Goal: Task Accomplishment & Management: Use online tool/utility

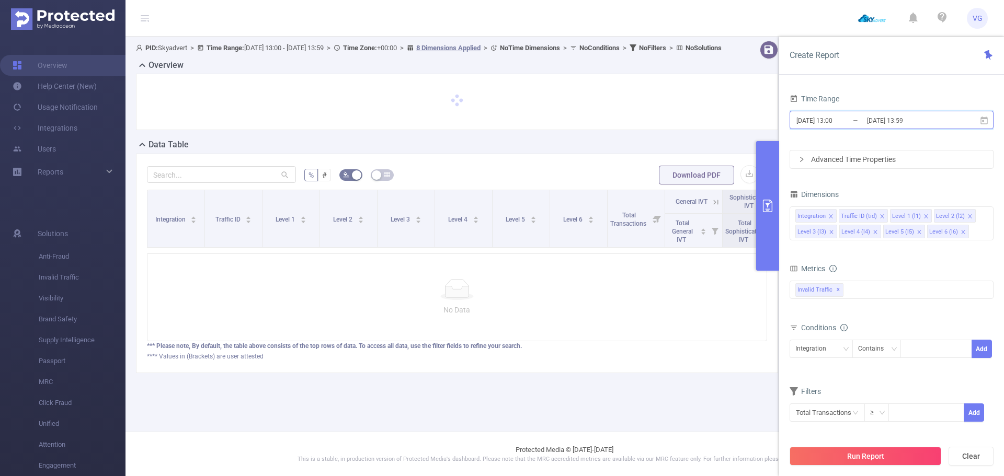
click at [984, 122] on icon at bounding box center [984, 120] width 9 height 9
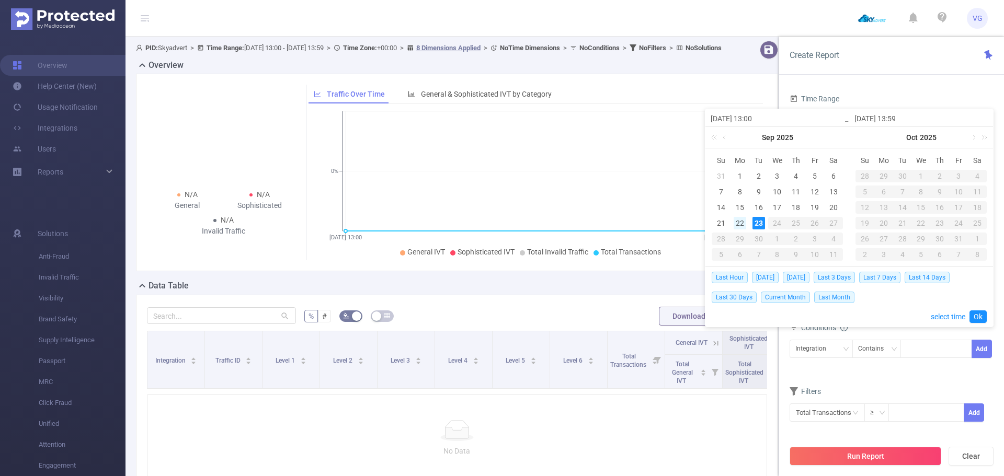
click at [739, 227] on div "22" at bounding box center [740, 223] width 13 height 13
type input "[DATE] 13:00"
type input "[DATE] 13:59"
type input "[DATE] 13:00"
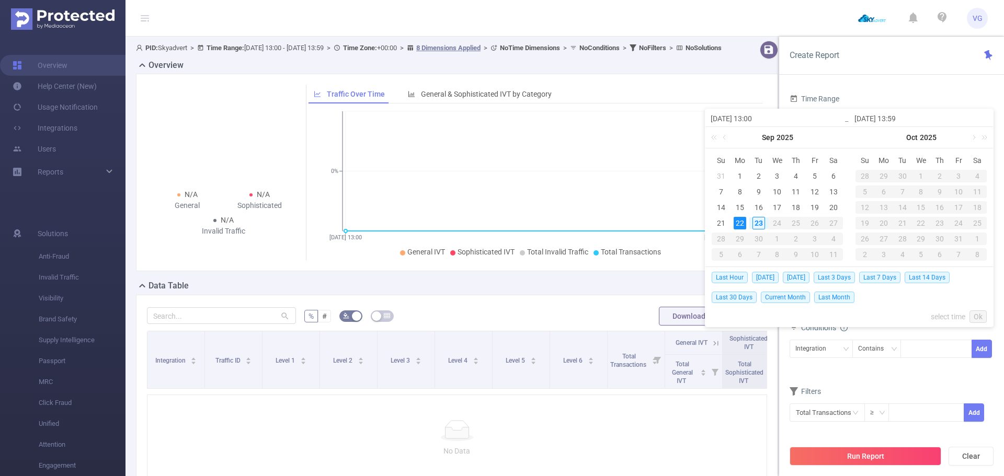
type input "[DATE] 13:59"
click at [804, 277] on span "[DATE]" at bounding box center [796, 278] width 27 height 12
type input "[DATE] 00:00"
type input "[DATE] 23:59"
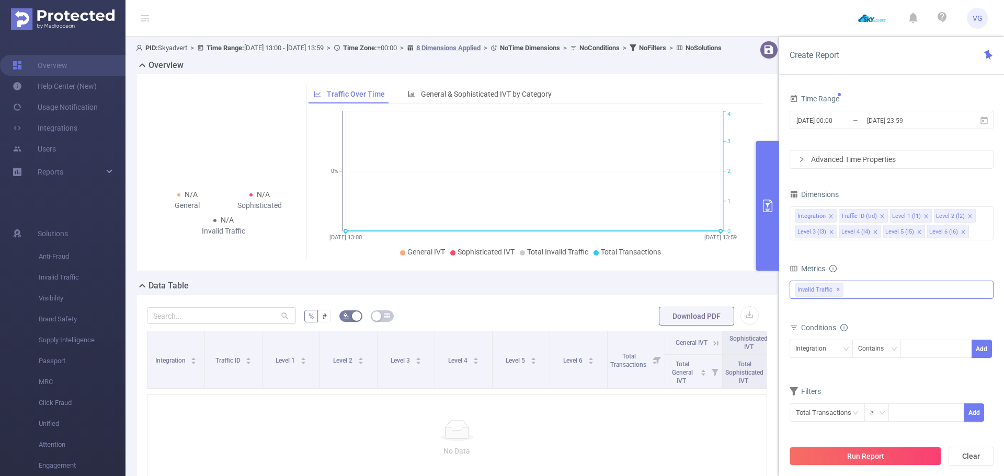
click at [857, 292] on div "Invalid Traffic ✕" at bounding box center [892, 290] width 204 height 18
click at [847, 294] on strong "Anti-Fraud" at bounding box center [834, 294] width 36 height 8
click at [868, 249] on form "Dimensions Integration Traffic ID (tid) Level 1 (l1) Level 2 (l2) Level 3 (l3) …" at bounding box center [892, 311] width 204 height 248
click at [914, 347] on div at bounding box center [936, 348] width 60 height 17
paste input "[DOMAIN_NAME]"
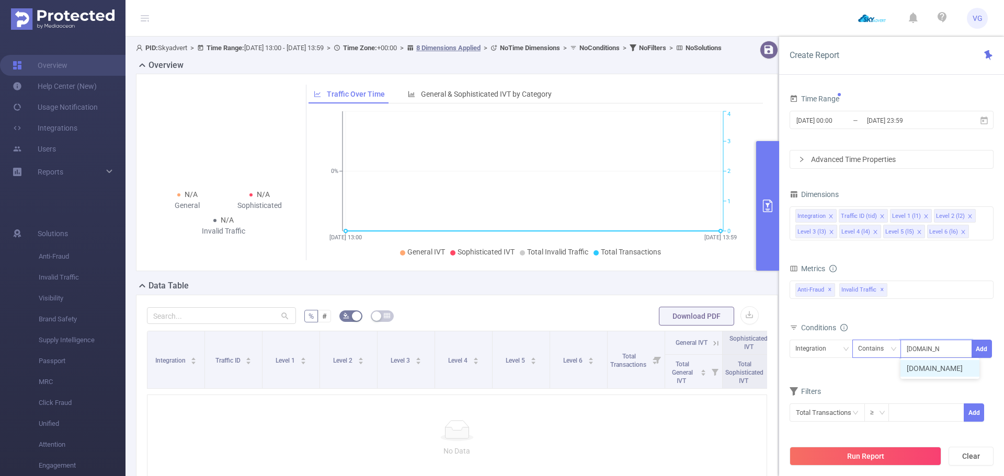
type input "[DOMAIN_NAME]"
click at [869, 348] on div "Contains" at bounding box center [874, 348] width 33 height 17
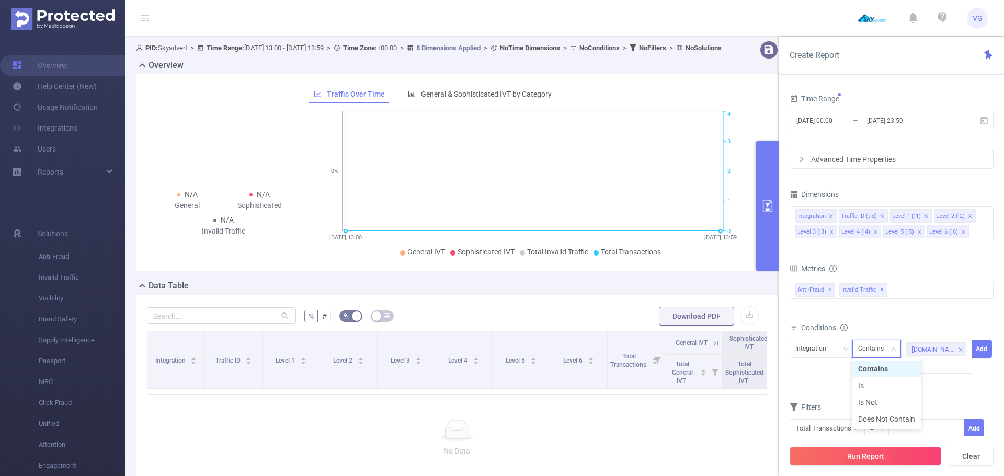
click at [869, 348] on div "Contains" at bounding box center [874, 348] width 33 height 17
click at [820, 348] on div "Integration" at bounding box center [814, 348] width 38 height 17
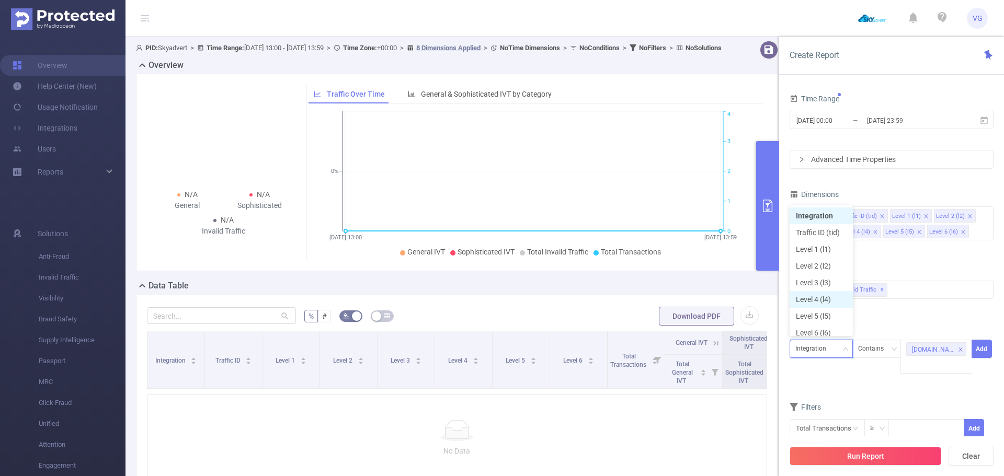
scroll to position [5, 0]
click at [824, 264] on li "Level 2 (l2)" at bounding box center [821, 261] width 63 height 17
click at [984, 347] on button "Add" at bounding box center [982, 349] width 20 height 18
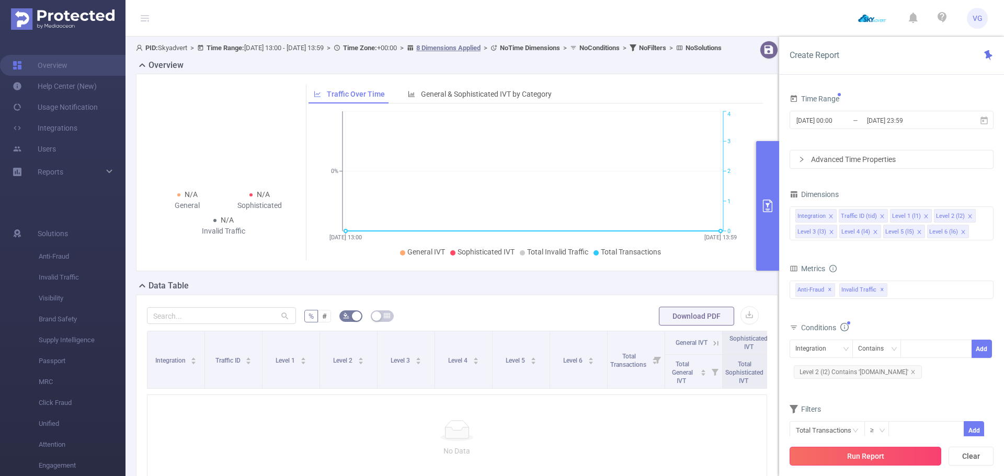
click at [846, 461] on button "Run Report" at bounding box center [866, 456] width 152 height 19
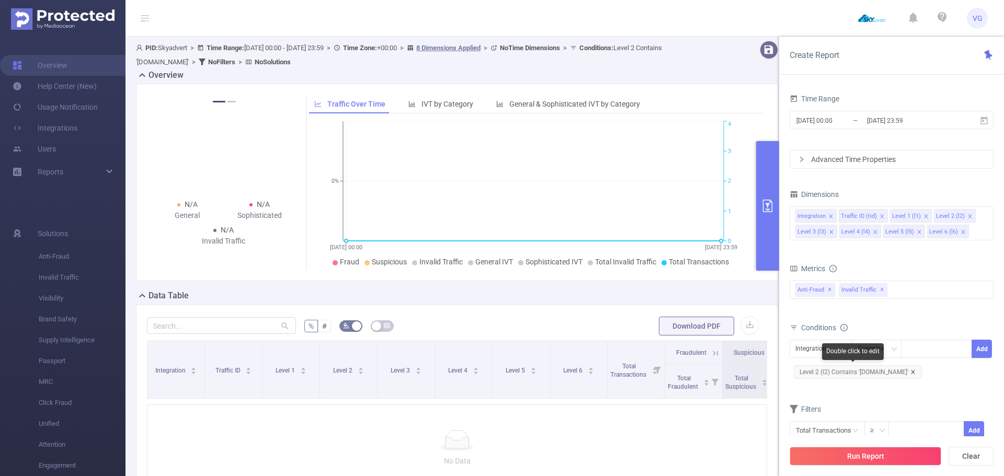
click at [910, 372] on icon "icon: close" at bounding box center [912, 372] width 5 height 5
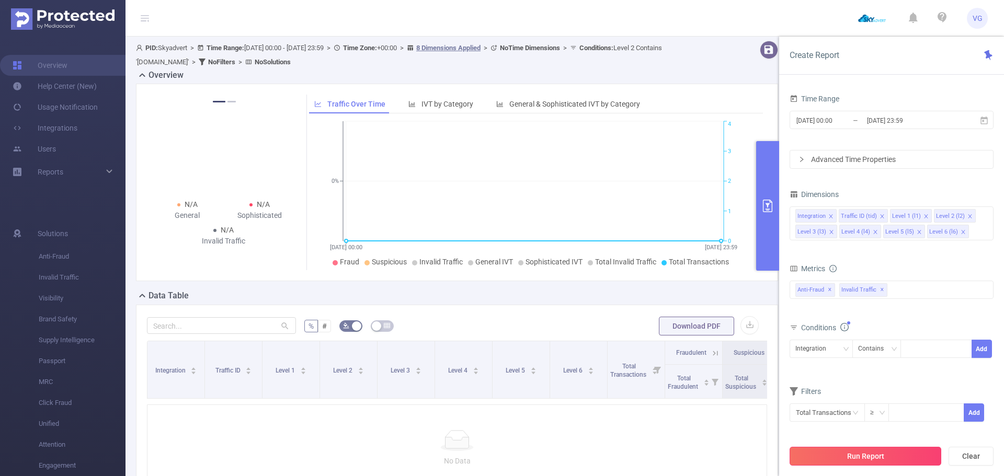
click at [833, 457] on button "Run Report" at bounding box center [866, 456] width 152 height 19
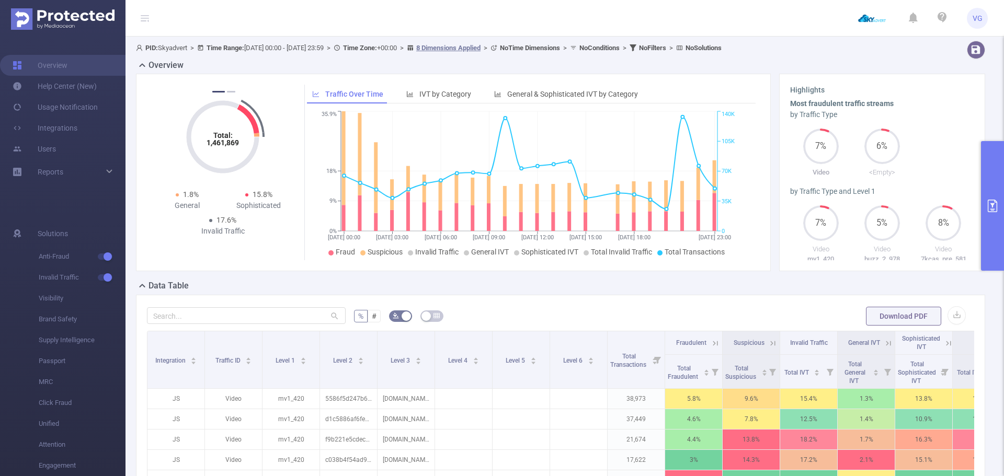
click at [987, 197] on button "primary" at bounding box center [992, 206] width 23 height 130
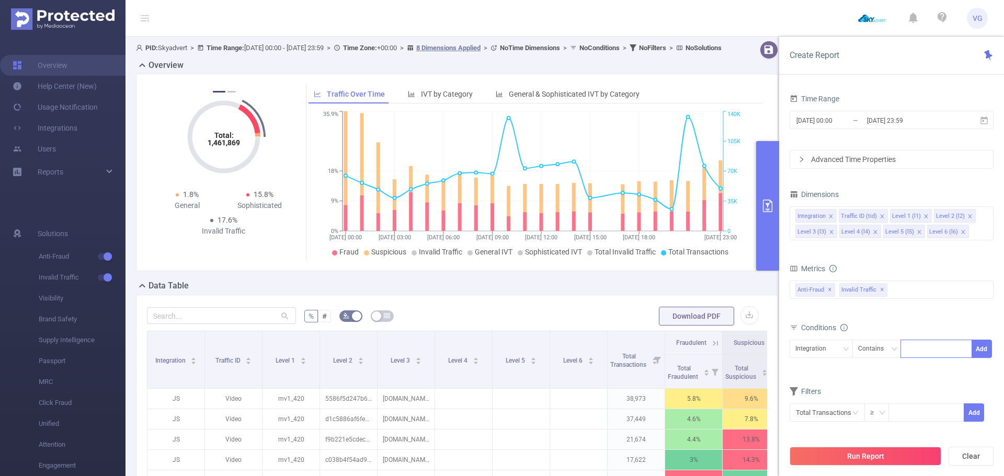
click at [914, 346] on div at bounding box center [936, 348] width 60 height 17
paste input "[DOMAIN_NAME]"
type input "[DOMAIN_NAME]"
click at [936, 369] on li "[DOMAIN_NAME]" at bounding box center [940, 368] width 79 height 17
click at [815, 348] on div "Integration" at bounding box center [814, 348] width 38 height 17
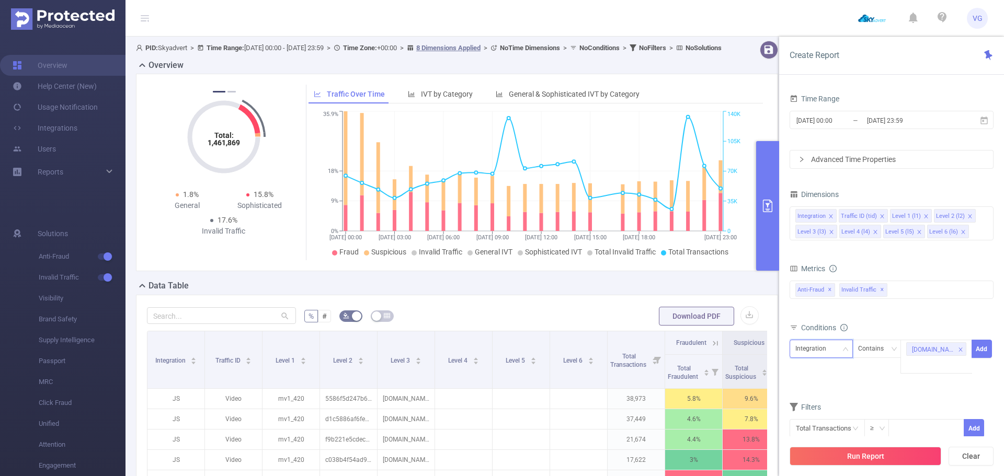
scroll to position [2, 0]
click at [832, 277] on li "Level 3 (l3)" at bounding box center [821, 280] width 63 height 17
click at [982, 351] on button "Add" at bounding box center [982, 349] width 20 height 18
click at [870, 230] on li "Level 4 (l4)" at bounding box center [860, 232] width 42 height 14
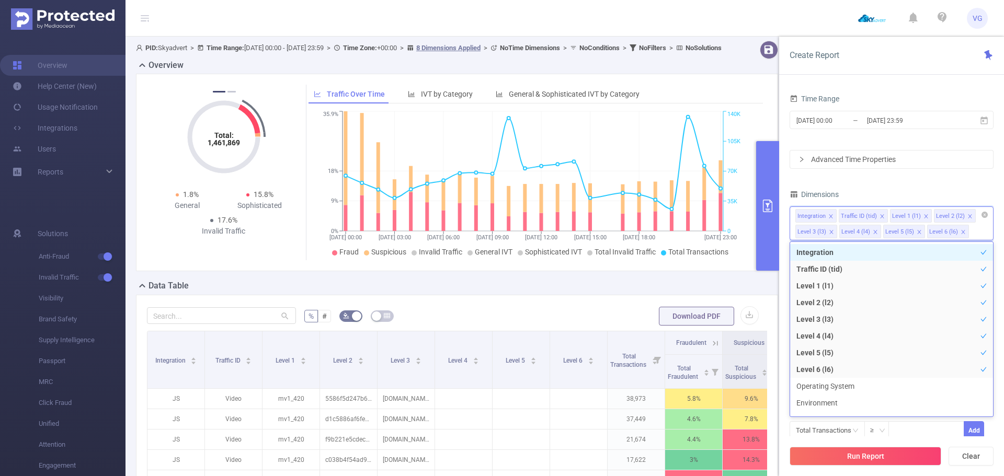
click at [873, 230] on icon "icon: close" at bounding box center [875, 232] width 5 height 5
click at [829, 215] on icon "icon: close" at bounding box center [830, 216] width 5 height 5
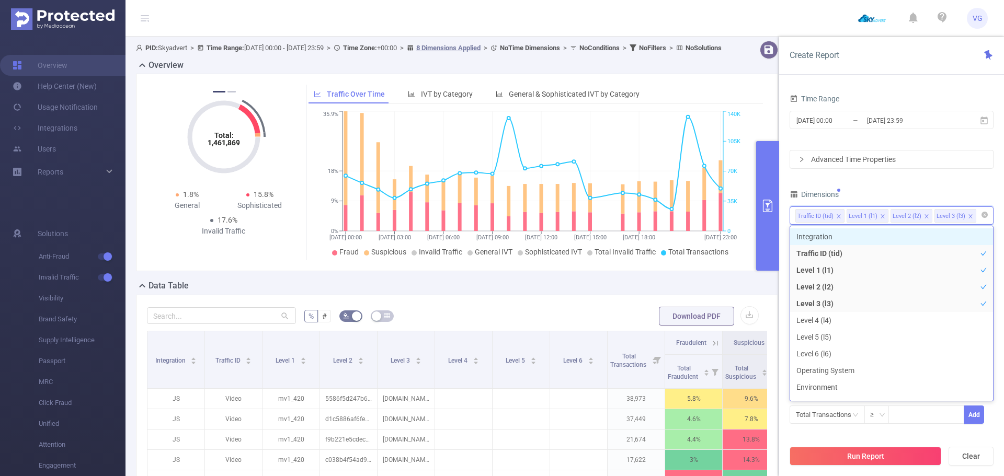
click at [829, 215] on div "Traffic ID (tid)" at bounding box center [816, 217] width 36 height 14
click at [836, 215] on icon "icon: close" at bounding box center [838, 216] width 5 height 5
click at [871, 457] on button "Run Report" at bounding box center [866, 456] width 152 height 19
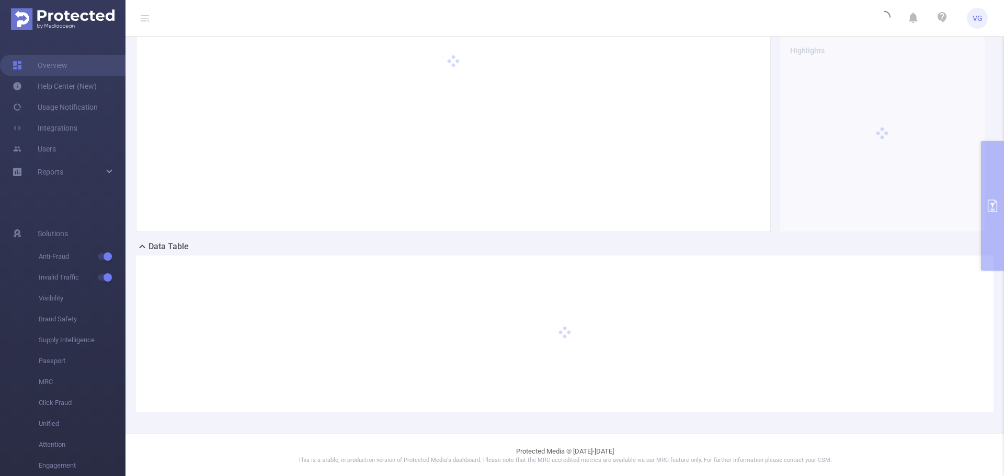
scroll to position [8, 0]
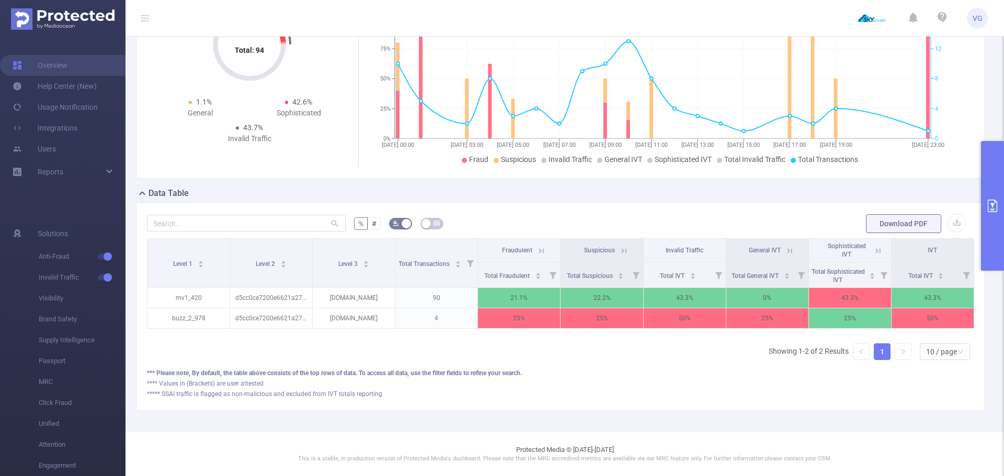
click at [538, 246] on icon at bounding box center [541, 250] width 9 height 9
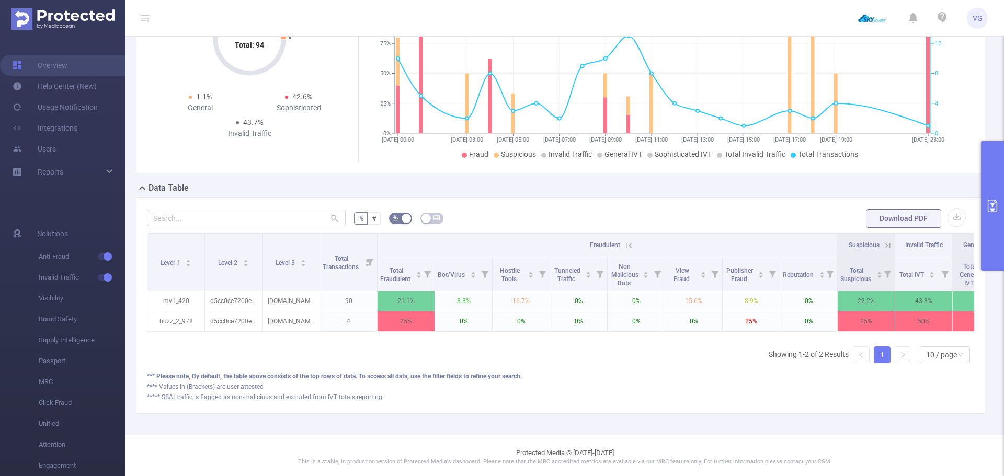
click at [630, 243] on icon at bounding box center [628, 245] width 9 height 9
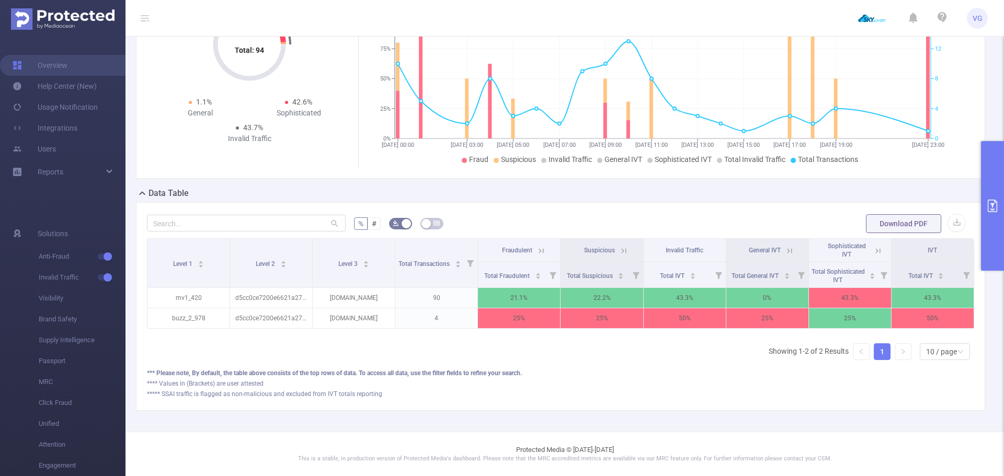
scroll to position [0, 2]
click at [785, 248] on icon at bounding box center [787, 250] width 5 height 5
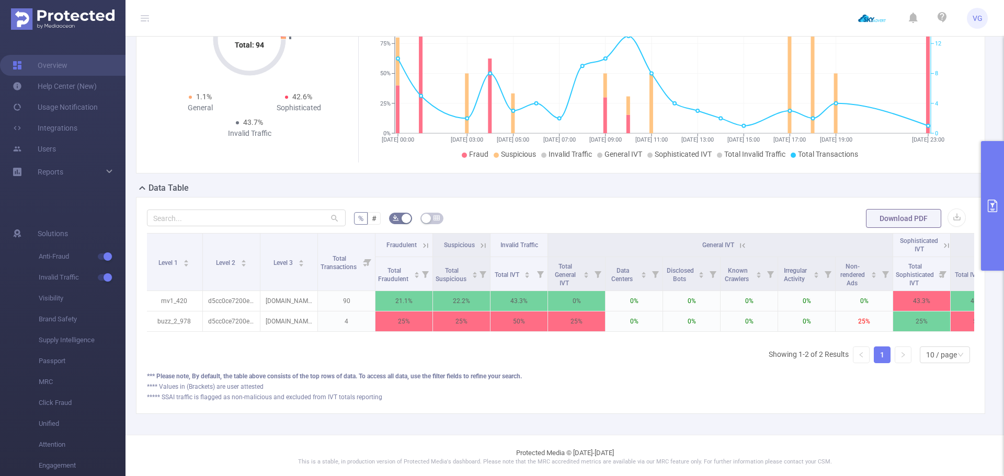
click at [738, 243] on icon at bounding box center [742, 245] width 9 height 9
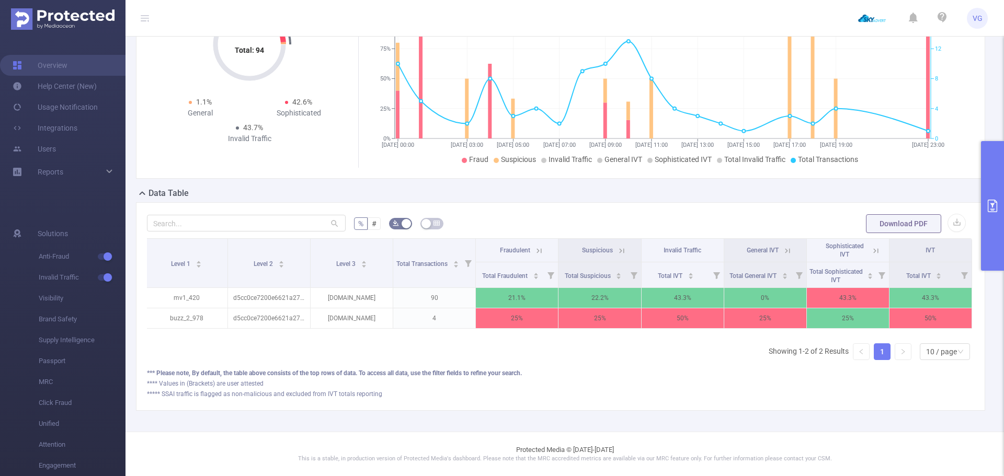
click at [619, 248] on icon at bounding box center [621, 250] width 5 height 5
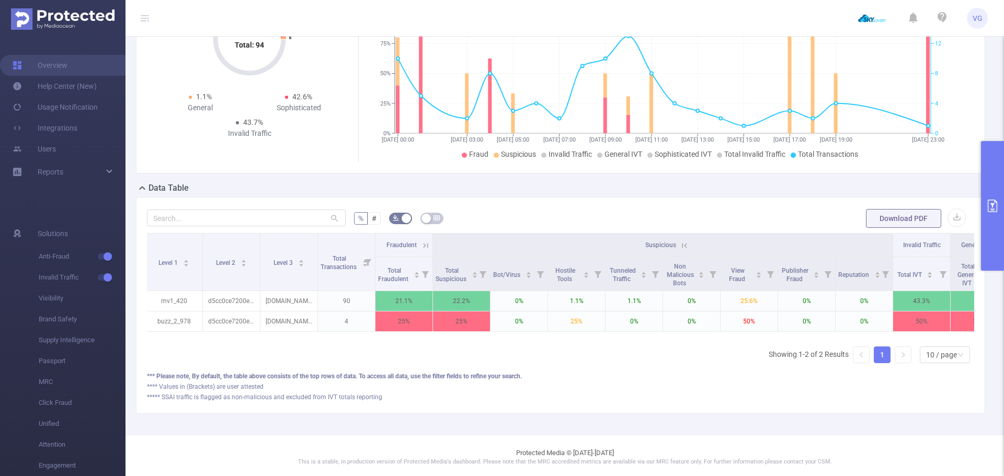
click at [684, 242] on icon at bounding box center [684, 245] width 9 height 9
